Goal: Understand process/instructions

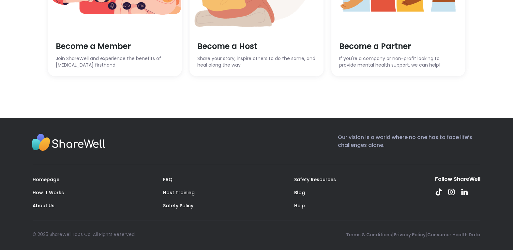
scroll to position [1936, 0]
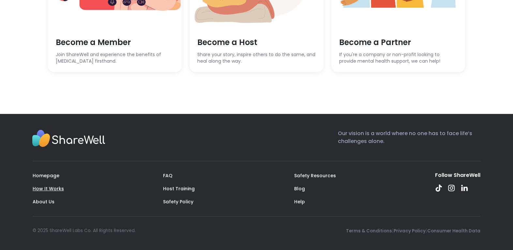
click at [50, 189] on link "How It Works" at bounding box center [48, 188] width 31 height 7
click at [166, 177] on link "FAQ" at bounding box center [167, 175] width 9 height 7
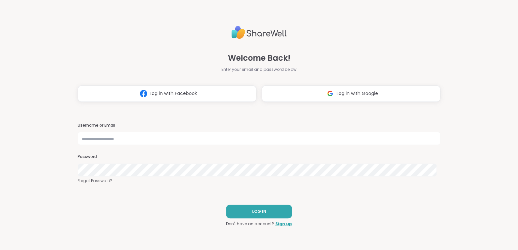
click at [253, 33] on img at bounding box center [258, 32] width 55 height 19
